Goal: Find specific page/section: Find specific page/section

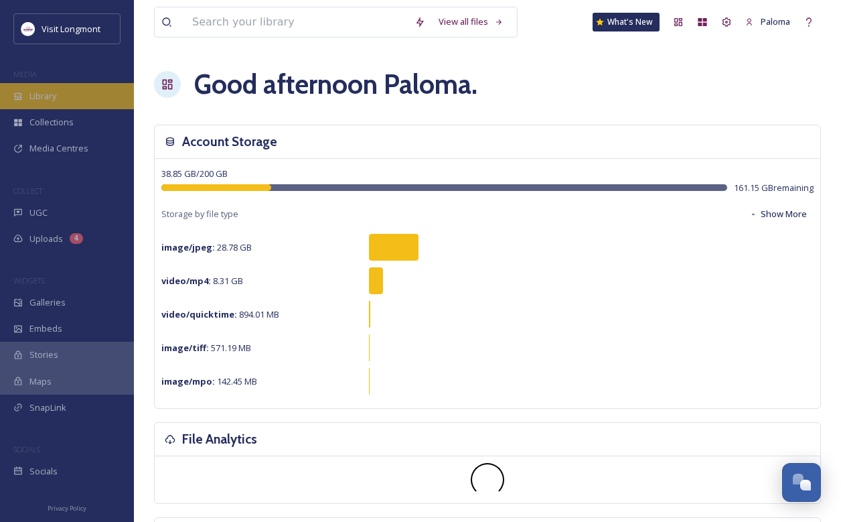
click at [76, 88] on div "Library" at bounding box center [67, 96] width 134 height 26
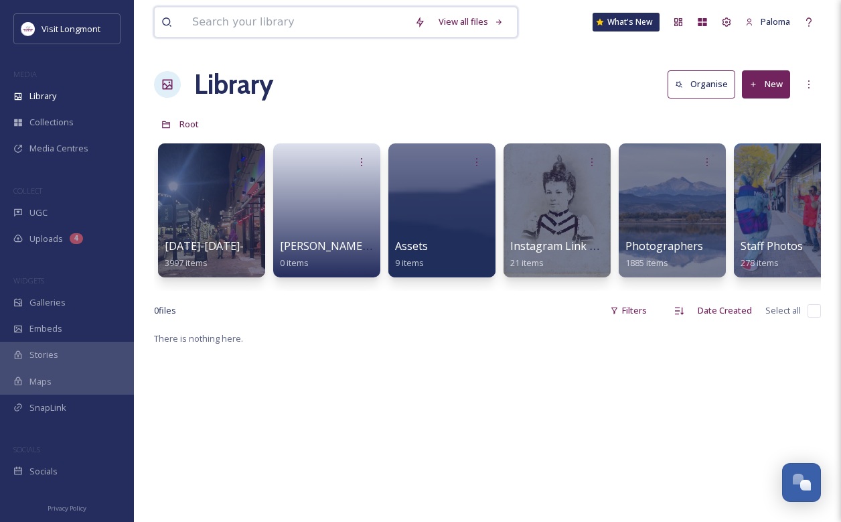
click at [296, 18] on input at bounding box center [297, 21] width 222 height 29
type input "t"
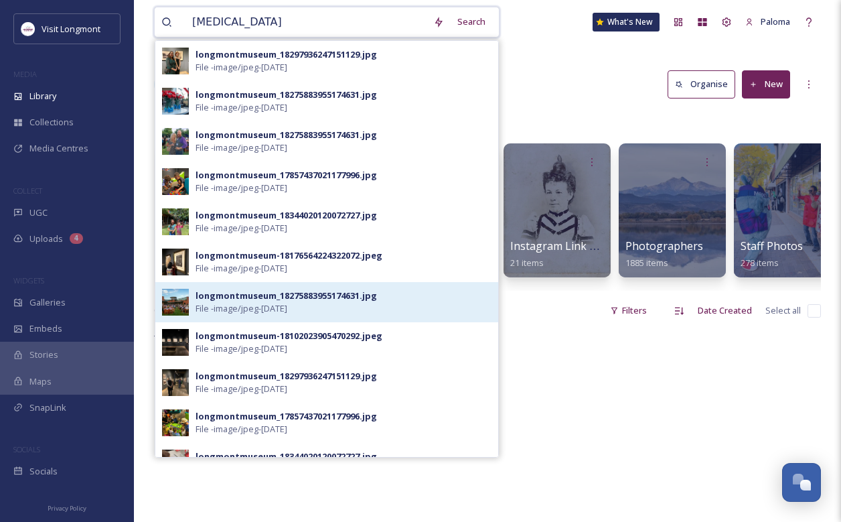
type input "[MEDICAL_DATA]"
click at [253, 296] on div "longmontmuseum_18275883955174631.jpg" at bounding box center [286, 295] width 181 height 13
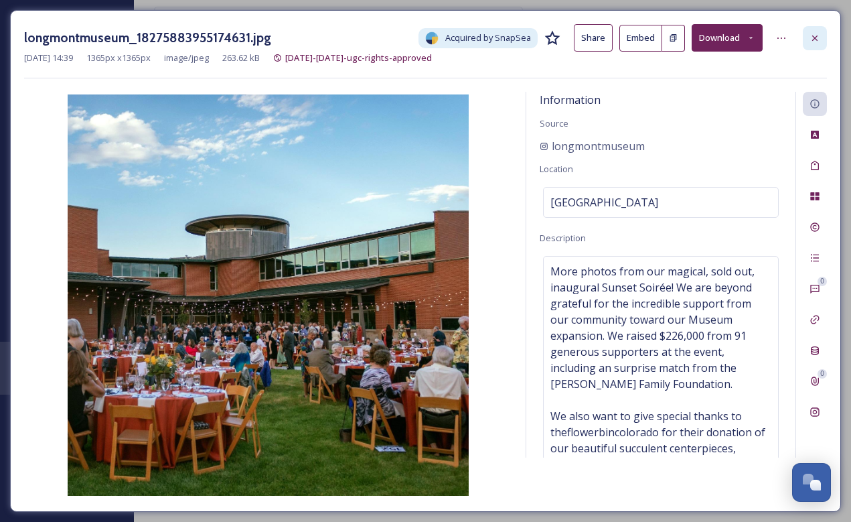
click at [814, 39] on icon at bounding box center [814, 37] width 5 height 5
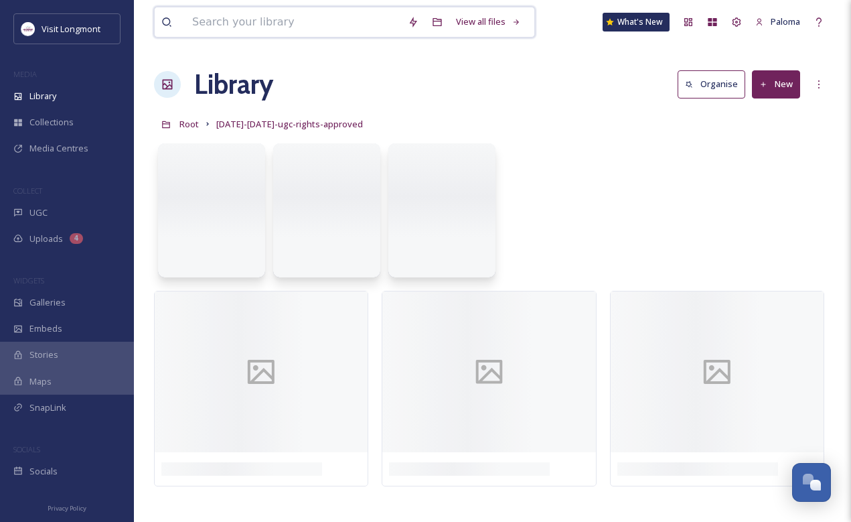
click at [307, 26] on input at bounding box center [294, 21] width 216 height 29
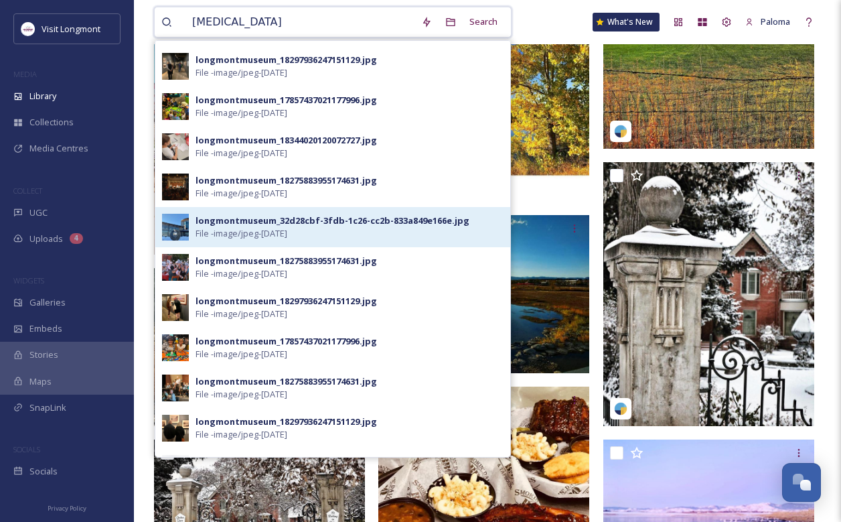
scroll to position [328, 0]
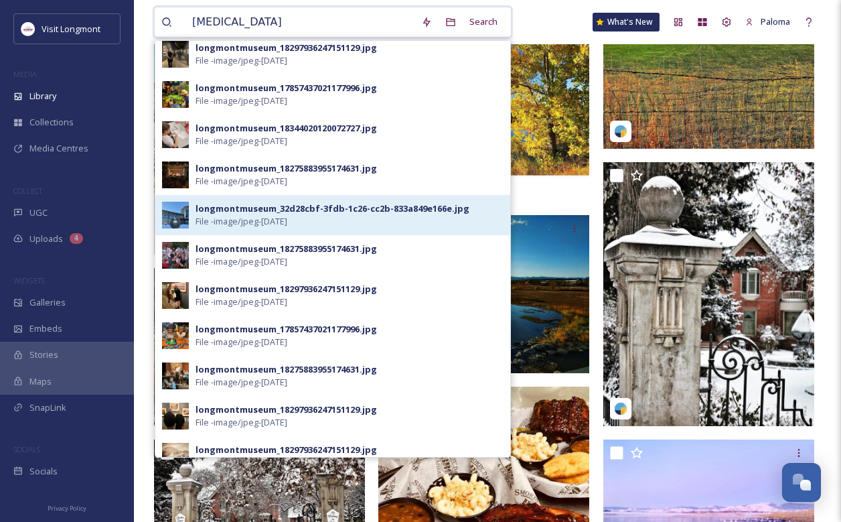
type input "[MEDICAL_DATA]"
click at [281, 216] on span "File - image/jpeg - [DATE]" at bounding box center [242, 221] width 92 height 13
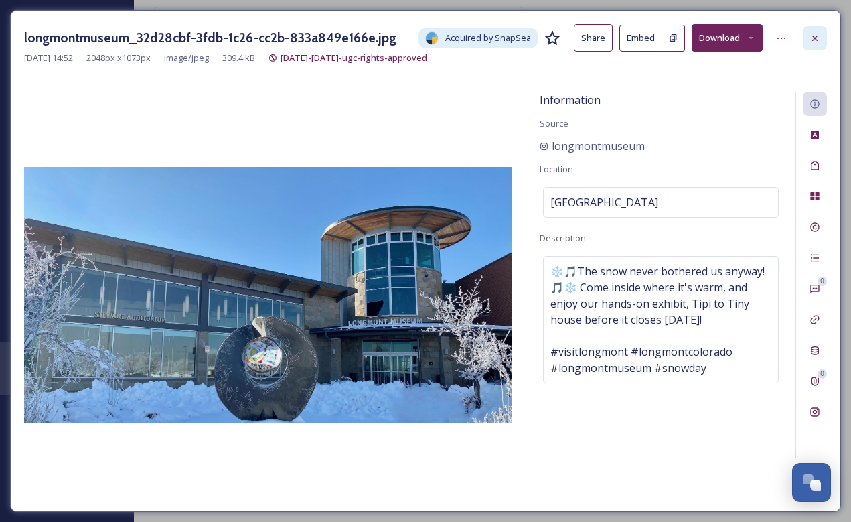
click at [814, 33] on icon at bounding box center [815, 38] width 11 height 11
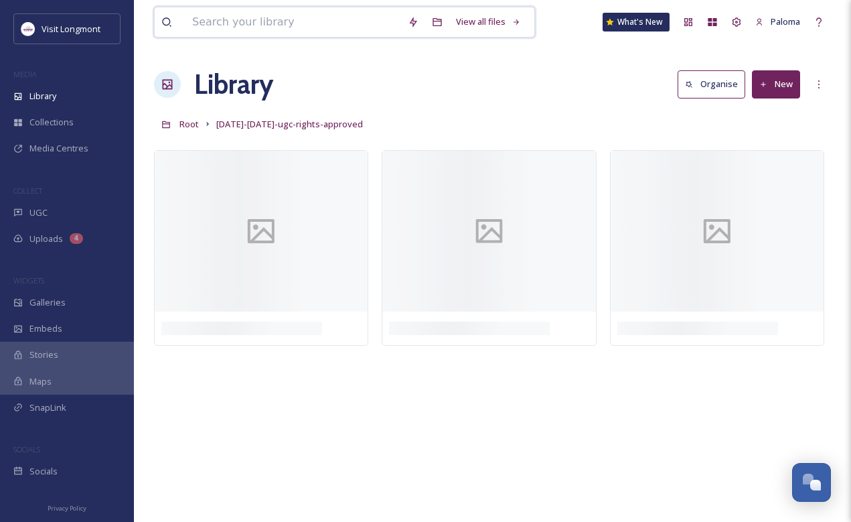
click at [293, 14] on input at bounding box center [294, 21] width 216 height 29
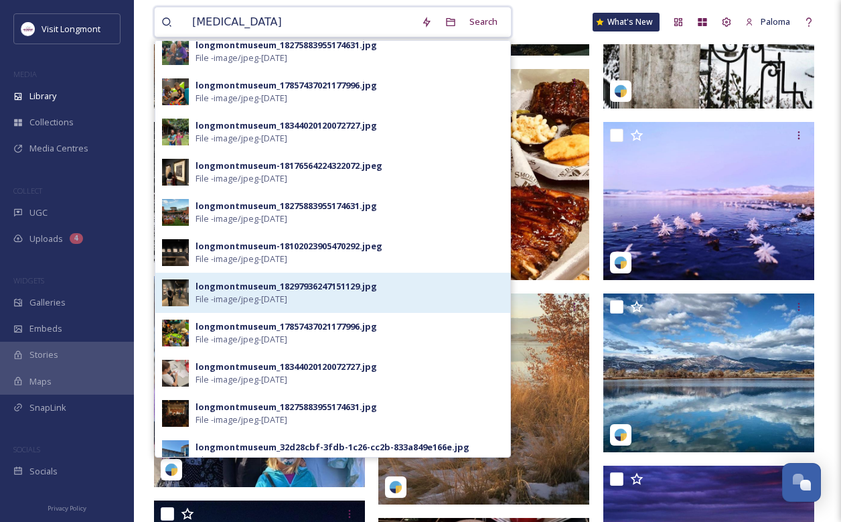
scroll to position [86, 0]
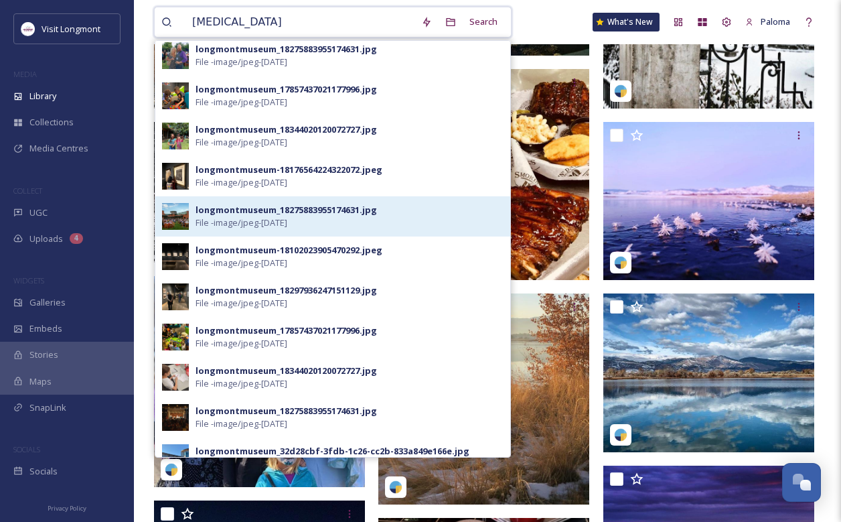
type input "[MEDICAL_DATA]"
click at [315, 214] on div "longmontmuseum_18275883955174631.jpg" at bounding box center [286, 210] width 181 height 13
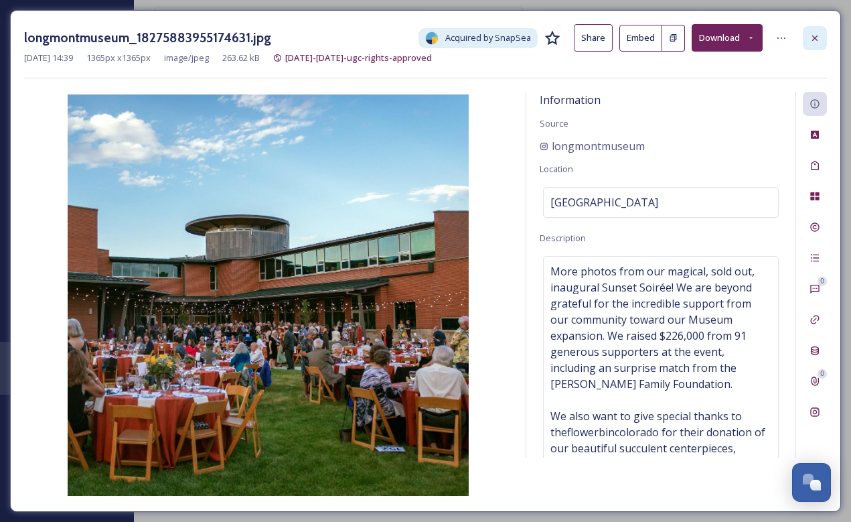
click at [820, 34] on div at bounding box center [815, 38] width 24 height 24
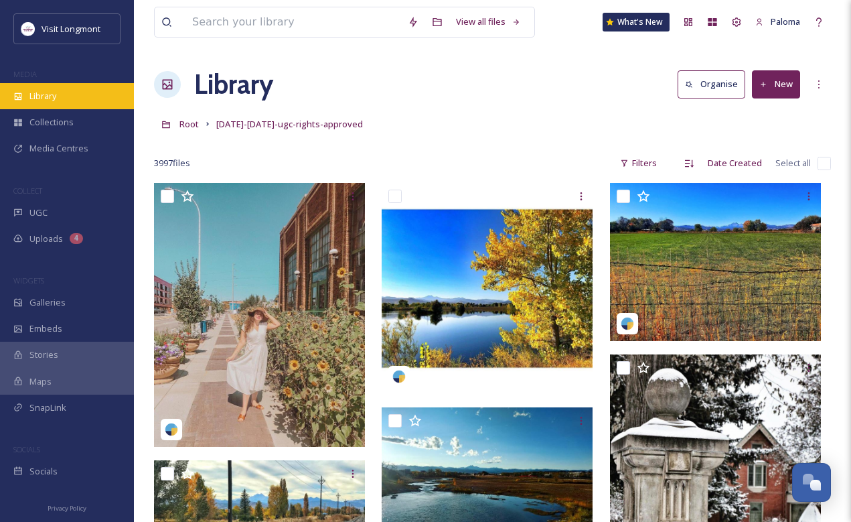
click at [51, 88] on div "Library" at bounding box center [67, 96] width 134 height 26
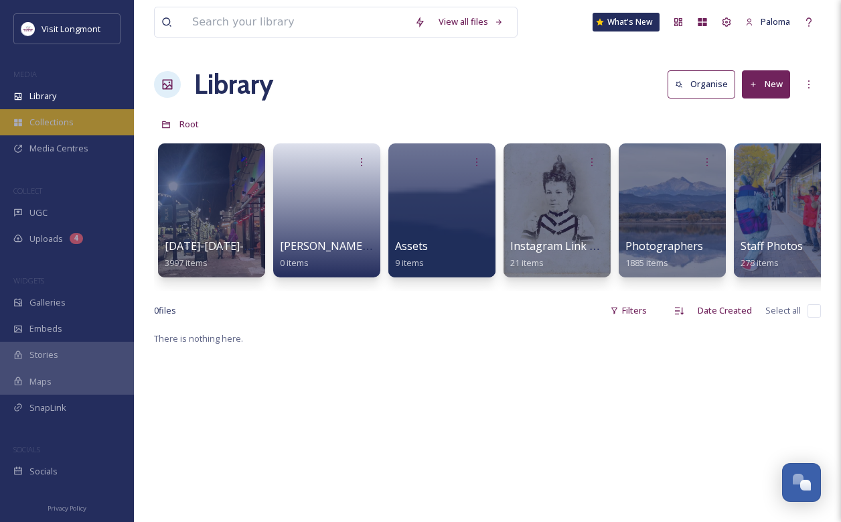
click at [55, 126] on span "Collections" at bounding box center [51, 122] width 44 height 13
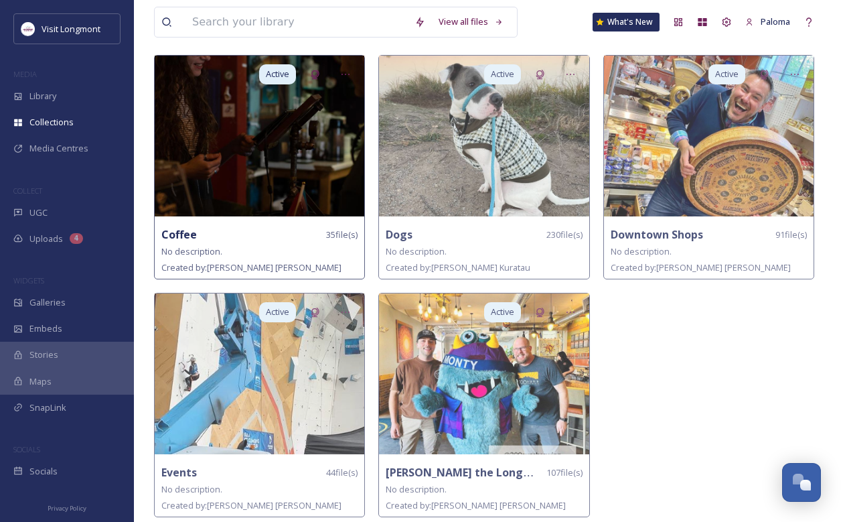
scroll to position [89, 0]
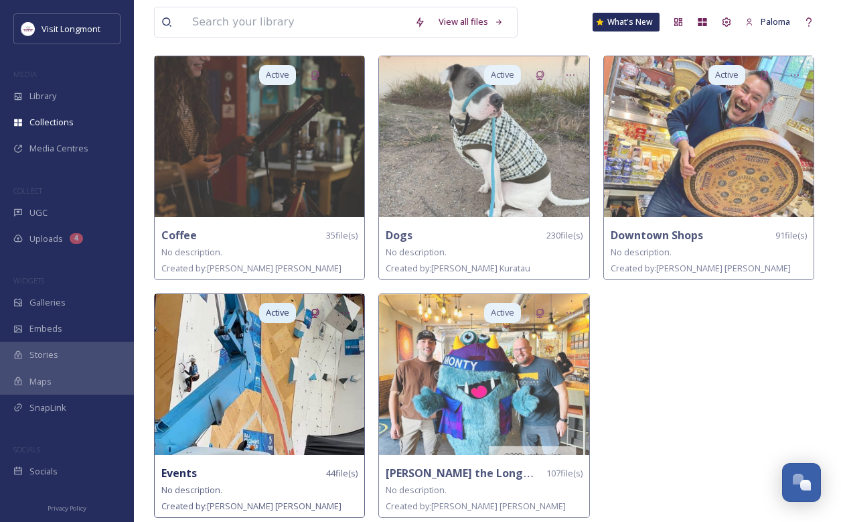
click at [240, 421] on img at bounding box center [260, 374] width 210 height 161
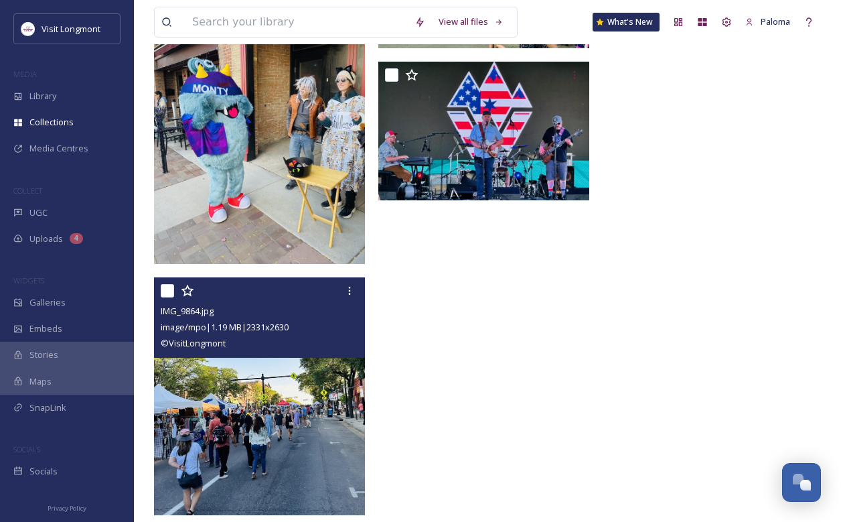
scroll to position [4312, 0]
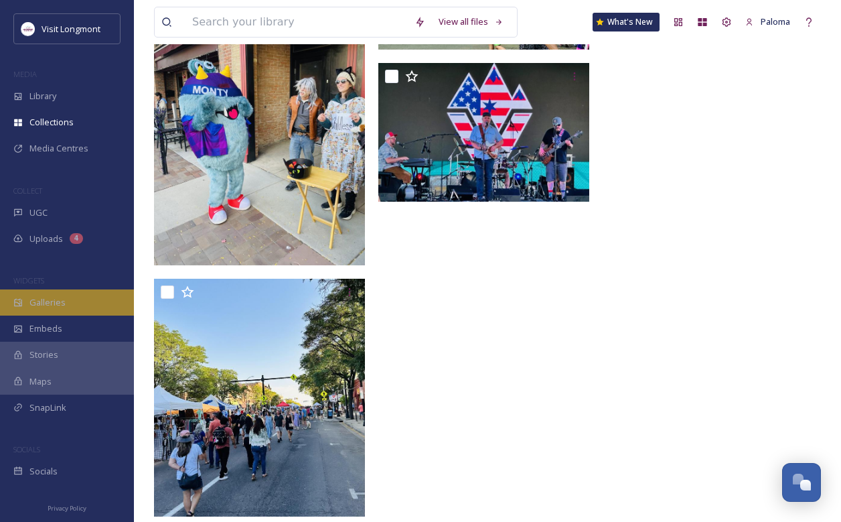
click at [72, 300] on div "Galleries" at bounding box center [67, 302] width 134 height 26
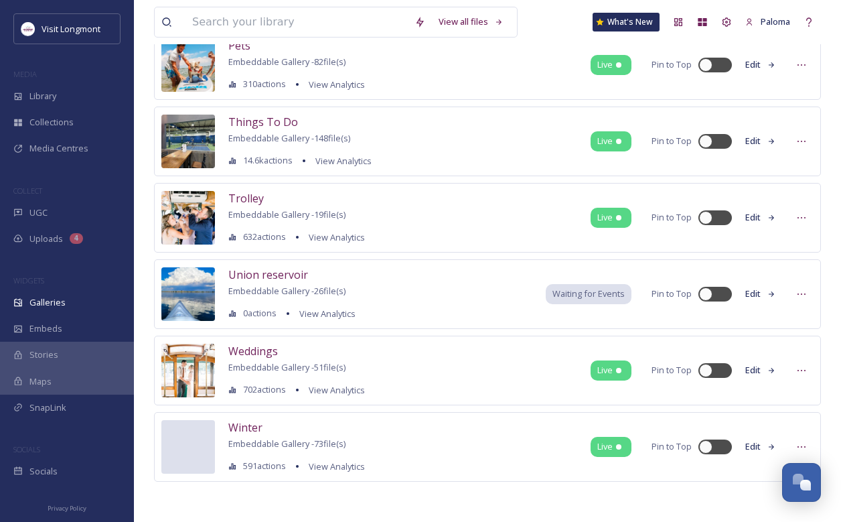
scroll to position [2232, 0]
click at [311, 10] on input at bounding box center [297, 21] width 222 height 29
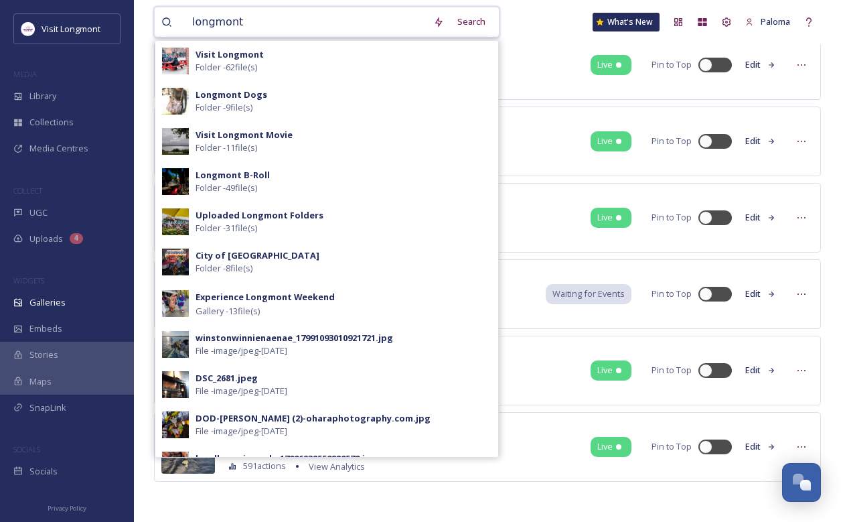
click at [315, 15] on input "longmont" at bounding box center [306, 21] width 241 height 29
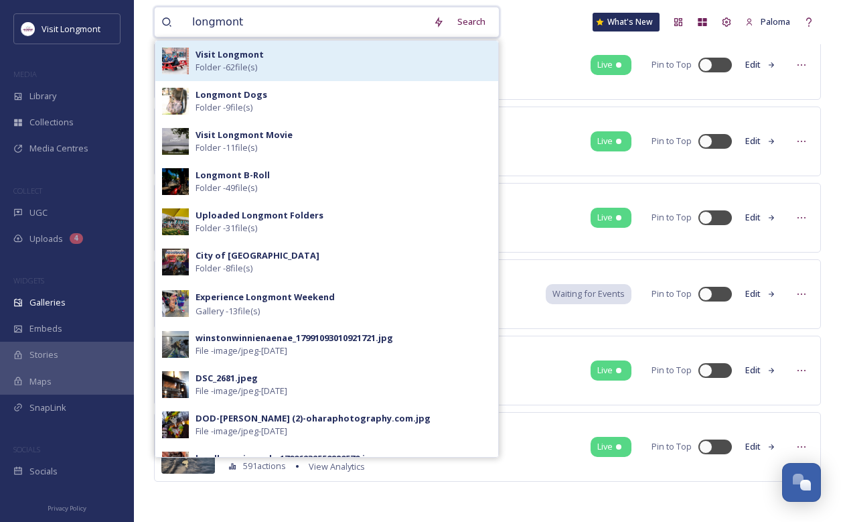
type input "longmont"
click at [282, 48] on div "Visit Longmont Folder - 62 file(s)" at bounding box center [344, 60] width 296 height 25
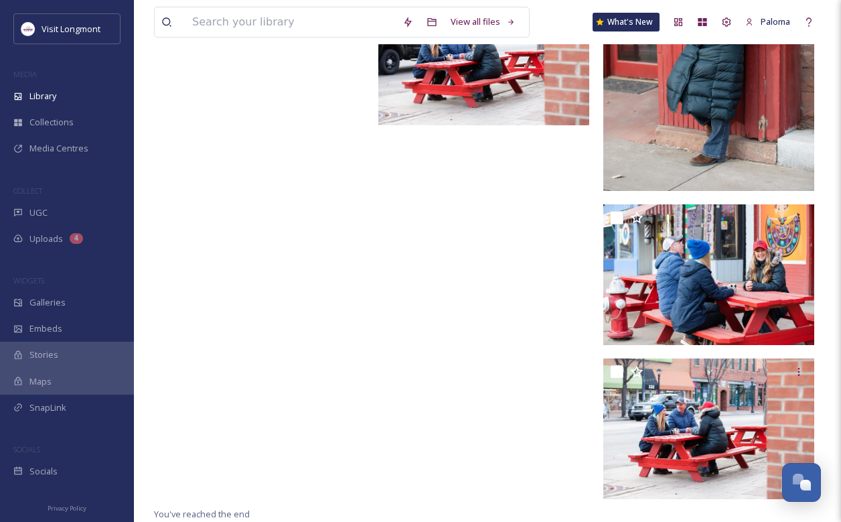
scroll to position [4333, 0]
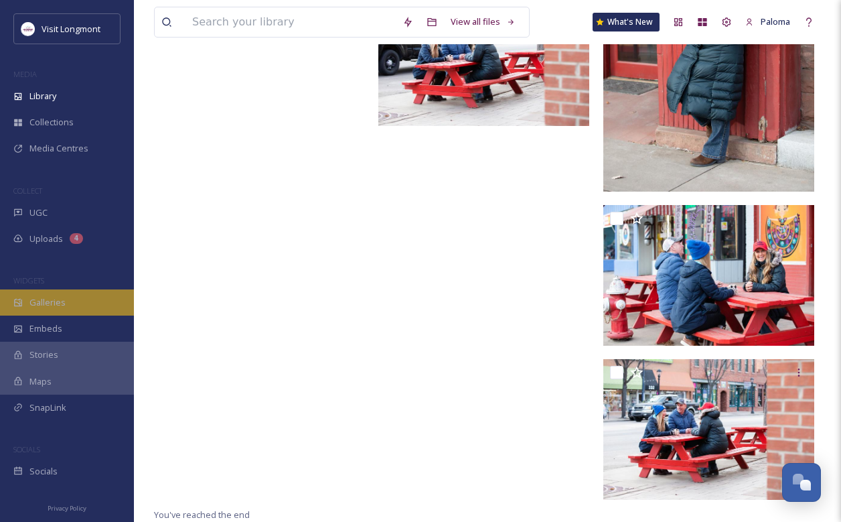
click at [82, 297] on div "Galleries" at bounding box center [67, 302] width 134 height 26
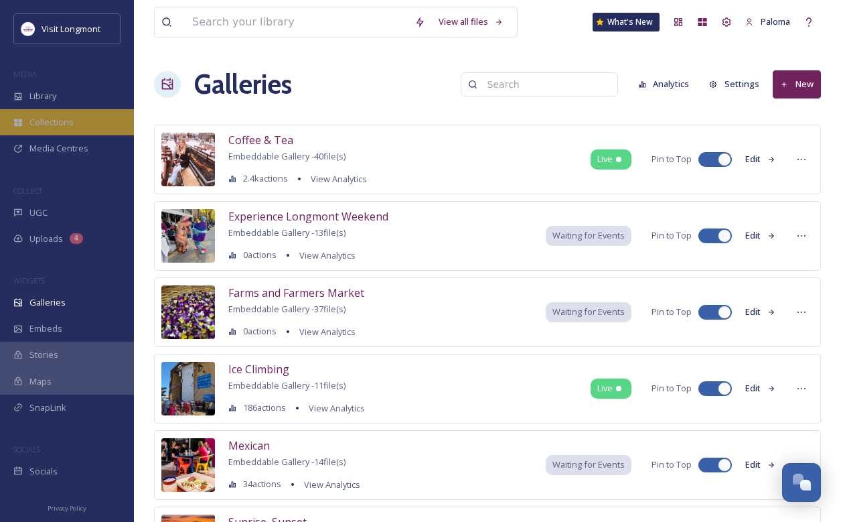
click at [77, 127] on div "Collections" at bounding box center [67, 122] width 134 height 26
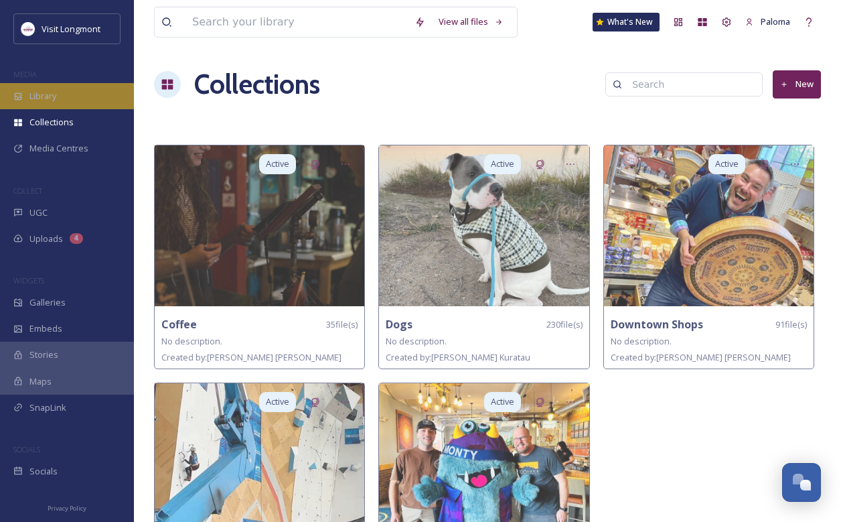
click at [76, 94] on div "Library" at bounding box center [67, 96] width 134 height 26
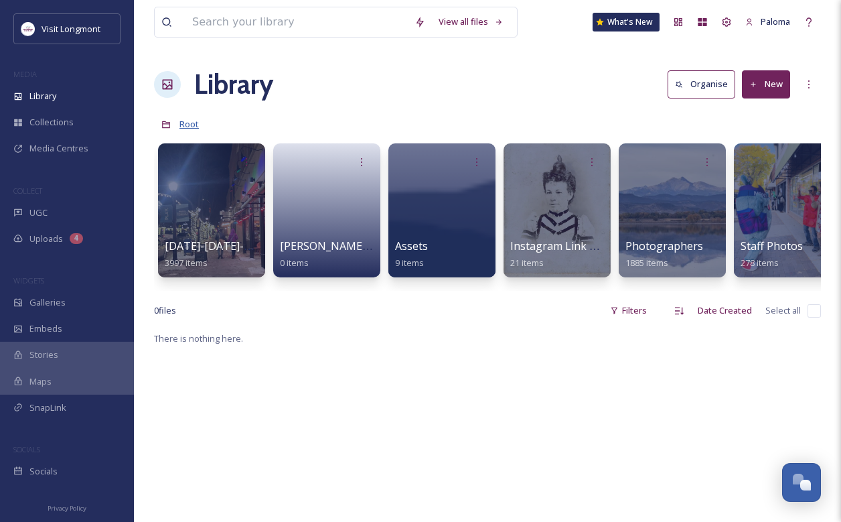
click at [182, 129] on span "Root" at bounding box center [188, 124] width 19 height 12
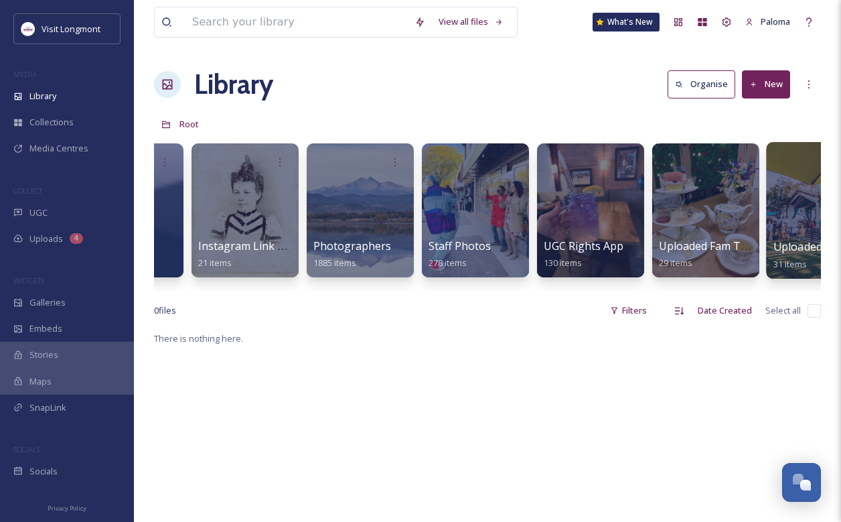
scroll to position [0, 311]
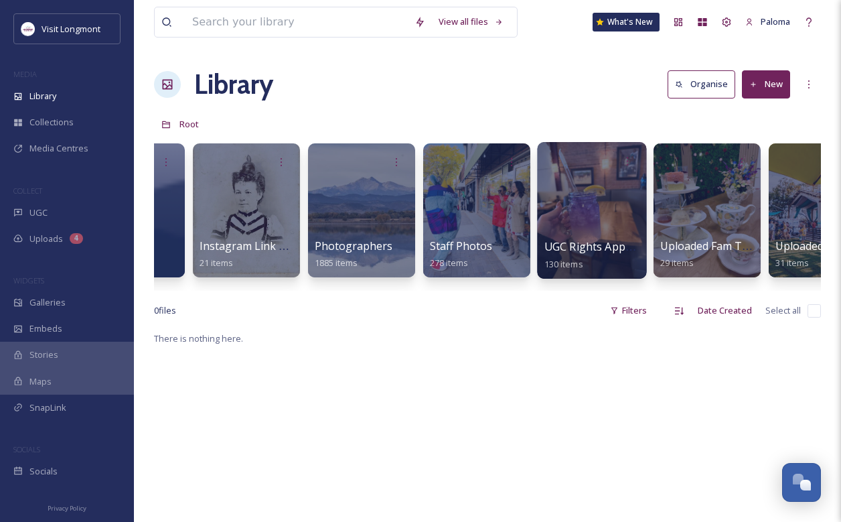
click at [615, 194] on div at bounding box center [591, 210] width 109 height 137
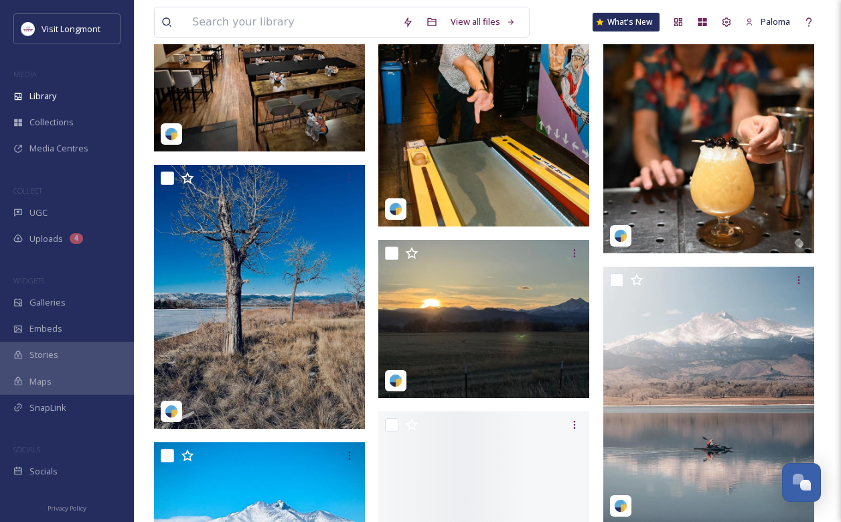
scroll to position [9182, 0]
